Goal: Navigation & Orientation: Find specific page/section

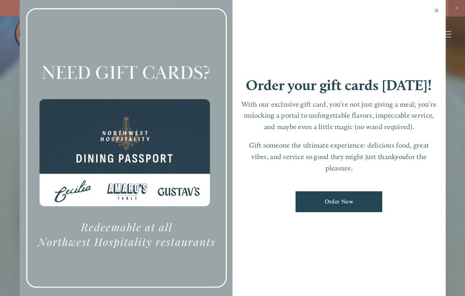
click at [437, 4] on link "Close" at bounding box center [436, 11] width 15 height 22
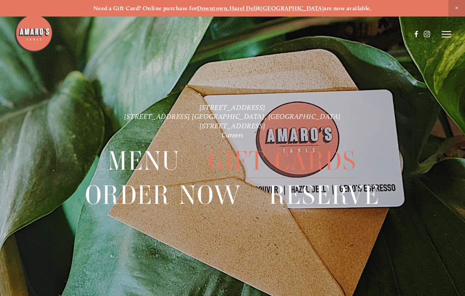
click at [447, 36] on icon at bounding box center [446, 34] width 9 height 7
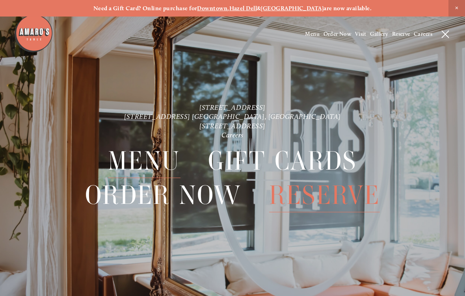
click at [166, 160] on span "Menu" at bounding box center [144, 162] width 72 height 34
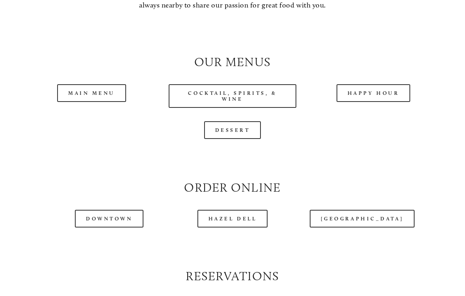
scroll to position [683, 0]
click at [97, 97] on link "Main Menu" at bounding box center [91, 93] width 69 height 18
